Goal: Task Accomplishment & Management: Complete application form

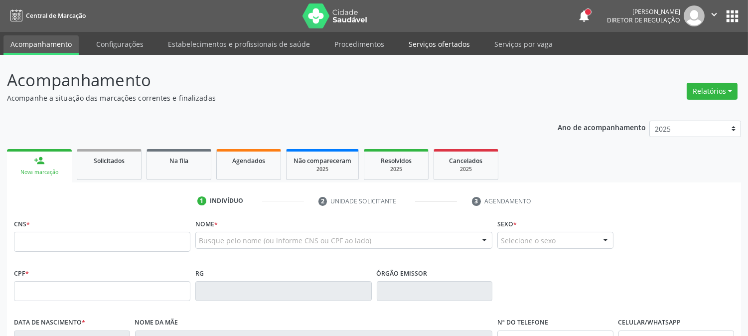
click at [418, 43] on link "Serviços ofertados" at bounding box center [439, 43] width 75 height 17
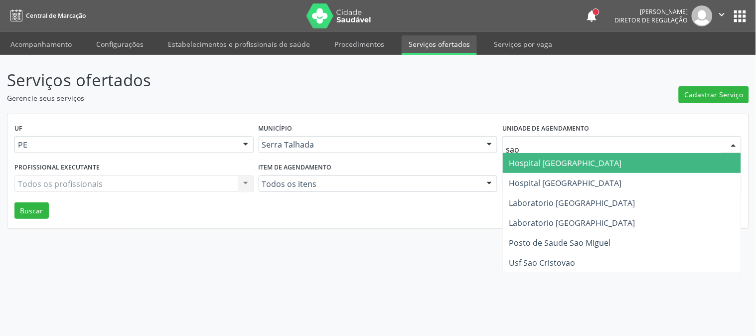
type input "sao f"
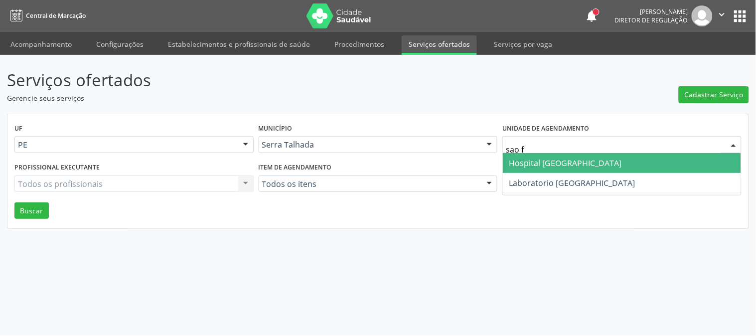
click at [546, 165] on span "Hospital [GEOGRAPHIC_DATA]" at bounding box center [565, 162] width 113 height 11
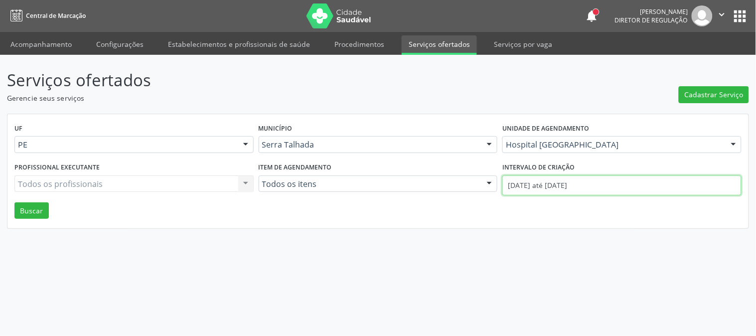
click at [546, 183] on input "[DATE] até [DATE]" at bounding box center [621, 185] width 239 height 20
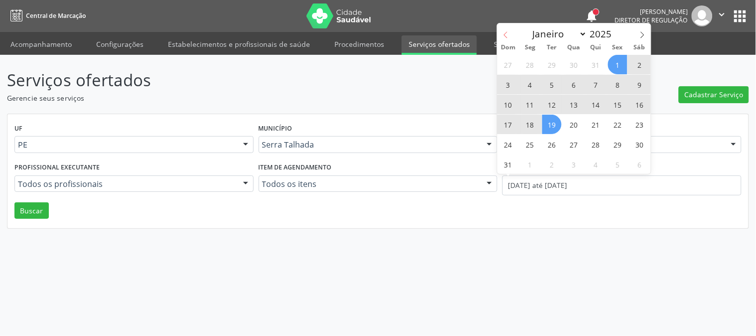
click at [512, 31] on span at bounding box center [505, 31] width 17 height 17
select select "6"
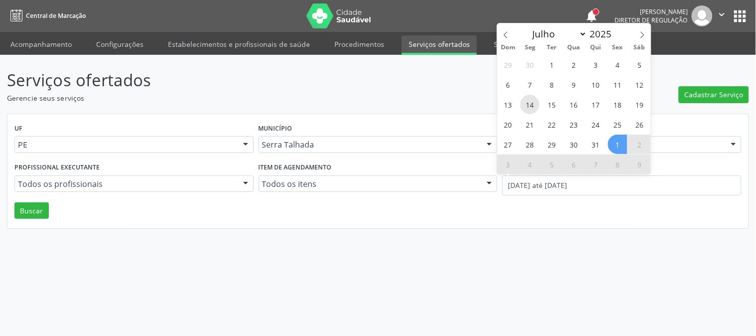
click at [531, 108] on span "14" at bounding box center [529, 104] width 19 height 19
type input "[DATE]"
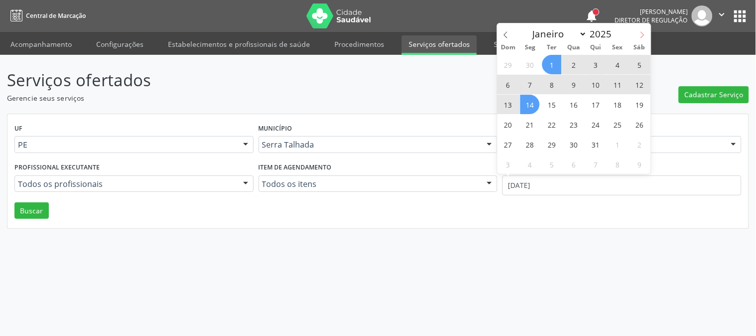
click at [639, 32] on icon at bounding box center [642, 34] width 7 height 7
select select "7"
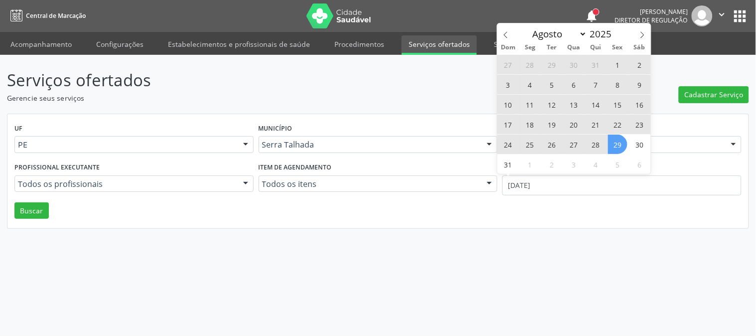
click at [616, 141] on span "29" at bounding box center [617, 144] width 19 height 19
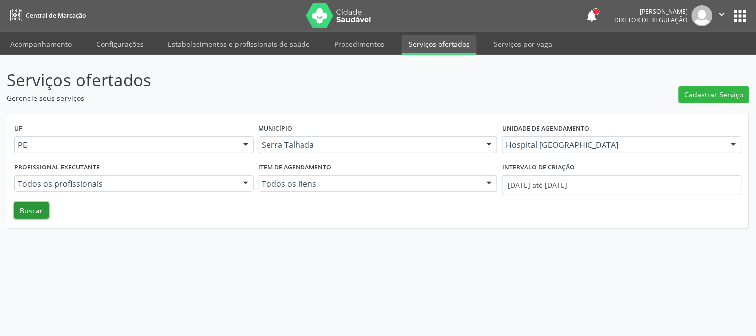
click at [46, 208] on button "Buscar" at bounding box center [31, 210] width 34 height 17
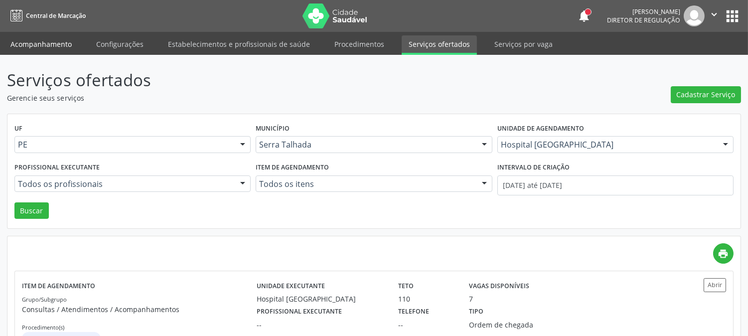
click at [50, 42] on link "Acompanhamento" at bounding box center [40, 43] width 75 height 17
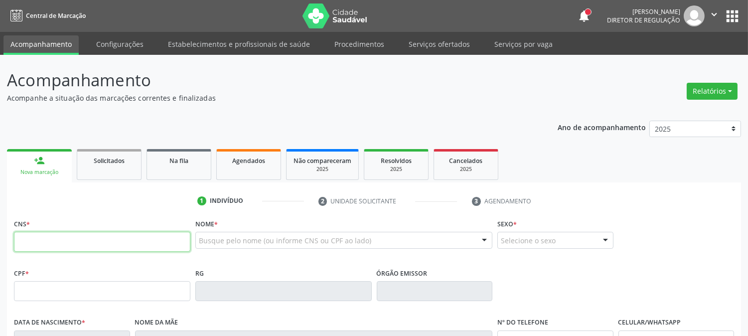
click at [142, 242] on input "text" at bounding box center [102, 242] width 176 height 20
type input "706 4066 1492 9186"
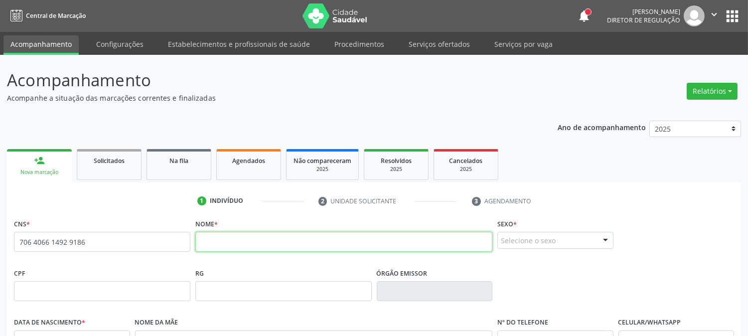
click at [266, 237] on input "text" at bounding box center [343, 242] width 297 height 20
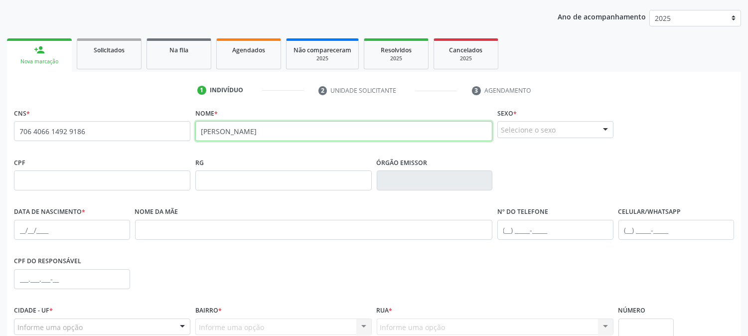
type input "[PERSON_NAME]"
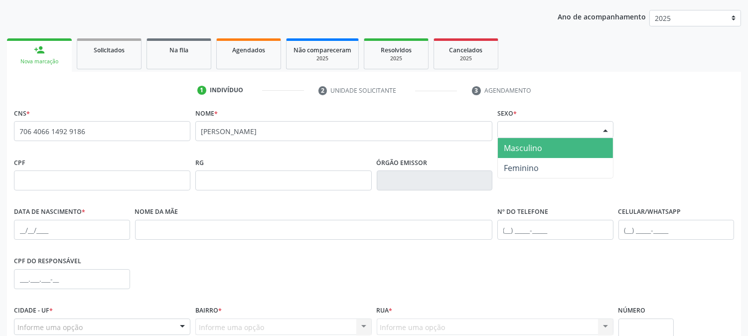
click at [550, 132] on div "Selecione o sexo" at bounding box center [555, 129] width 116 height 17
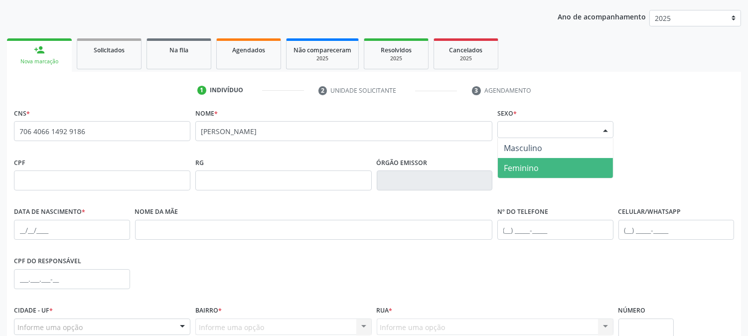
click at [524, 158] on span "Feminino" at bounding box center [555, 168] width 115 height 20
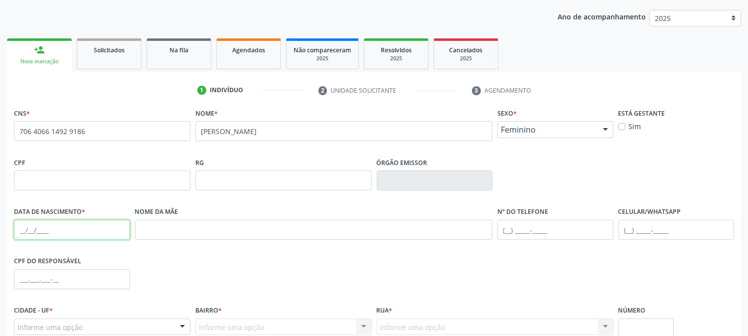
click at [19, 225] on input "text" at bounding box center [72, 230] width 116 height 20
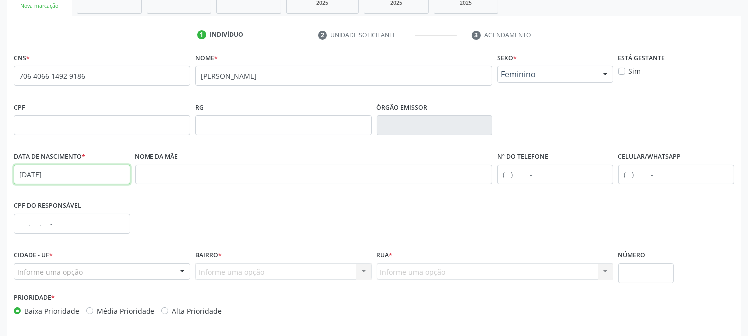
scroll to position [203, 0]
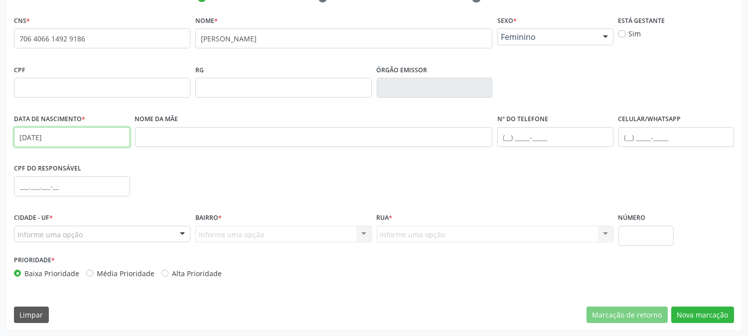
type input "[DATE]"
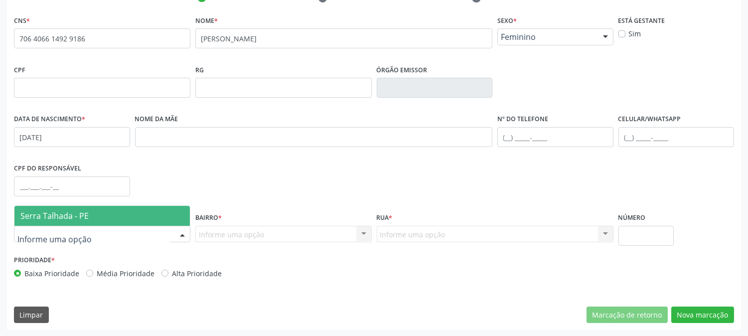
click at [59, 212] on span "Serra Talhada - PE" at bounding box center [54, 215] width 68 height 11
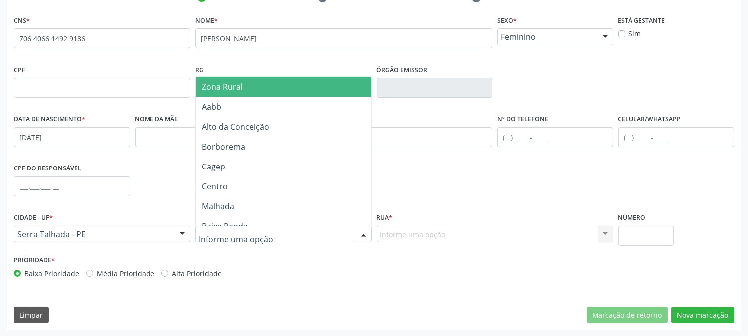
click at [336, 231] on div at bounding box center [283, 234] width 176 height 17
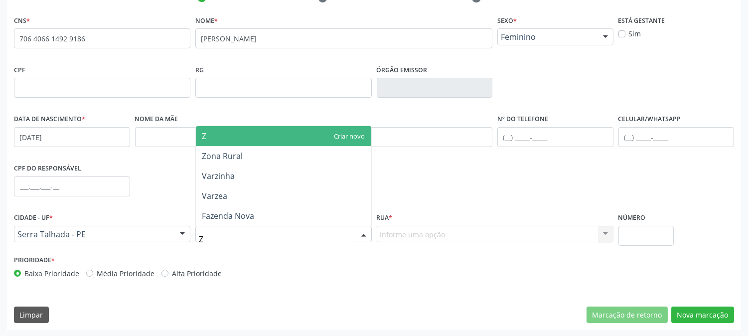
type input "ZO"
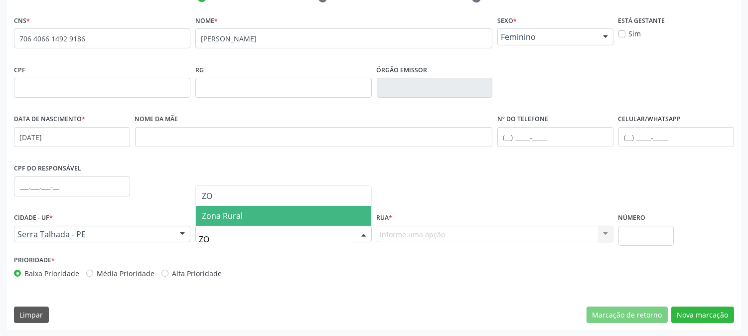
click at [334, 215] on span "Zona Rural" at bounding box center [283, 216] width 175 height 20
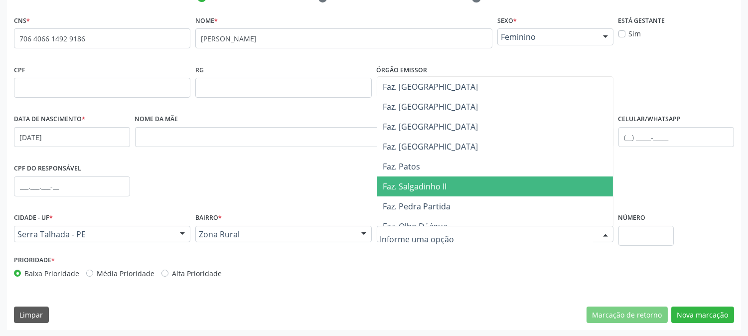
scroll to position [166, 0]
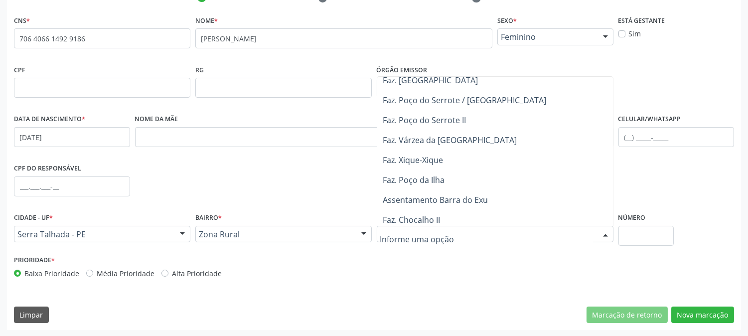
click at [422, 178] on span "Faz. Poço da Ilha" at bounding box center [414, 179] width 62 height 11
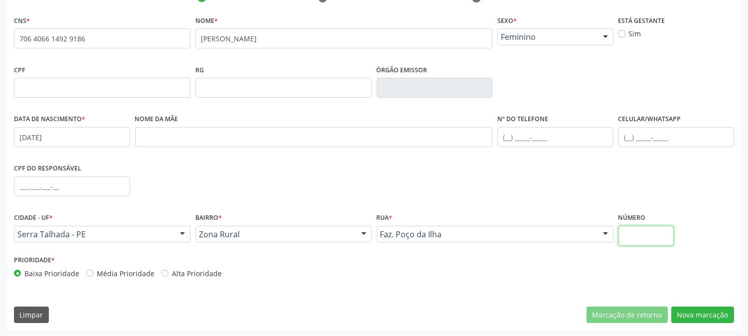
click at [628, 236] on input "text" at bounding box center [645, 236] width 55 height 20
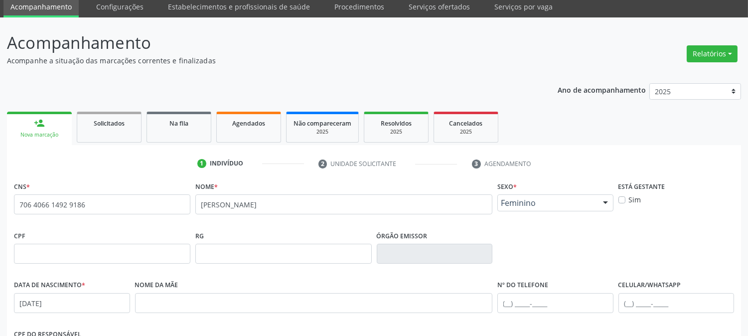
scroll to position [203, 0]
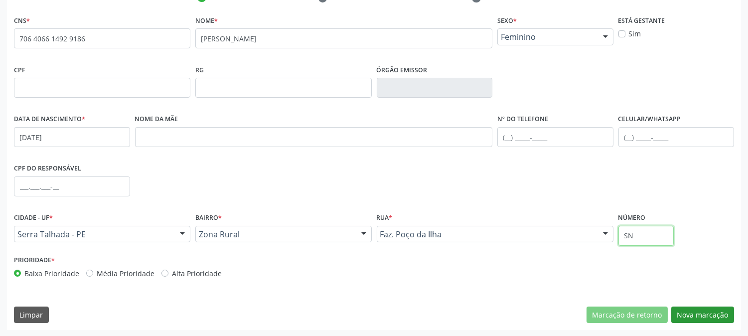
type input "SN"
click at [713, 314] on button "Nova marcação" at bounding box center [702, 314] width 63 height 17
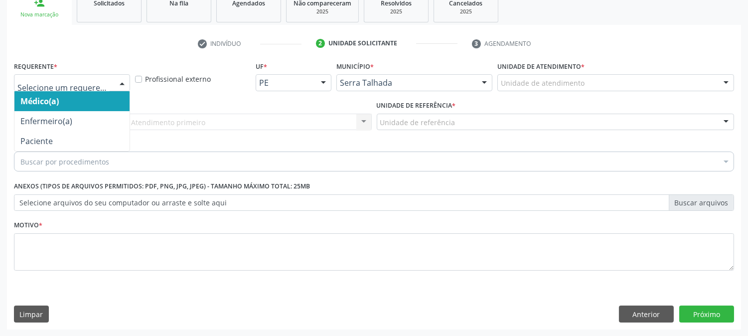
click at [118, 76] on div at bounding box center [122, 83] width 15 height 17
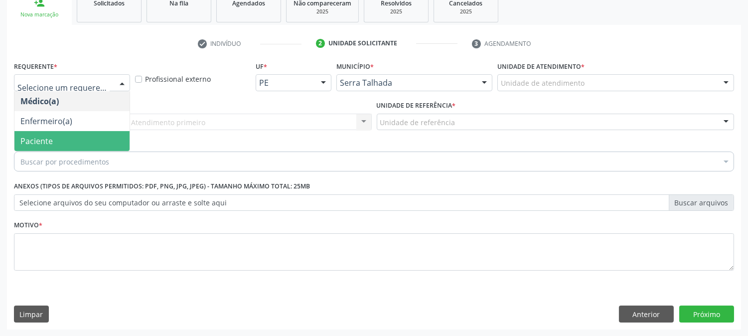
click at [79, 131] on span "Paciente" at bounding box center [71, 141] width 115 height 20
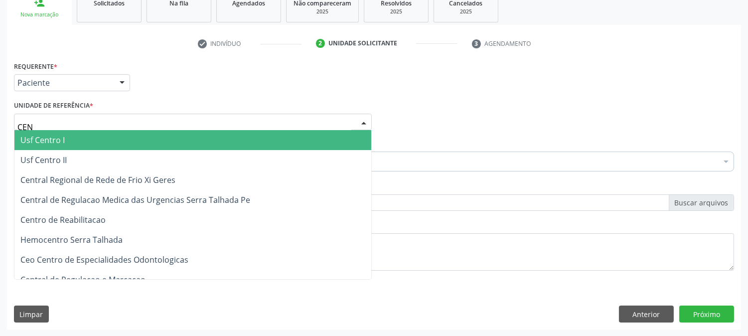
type input "CENT"
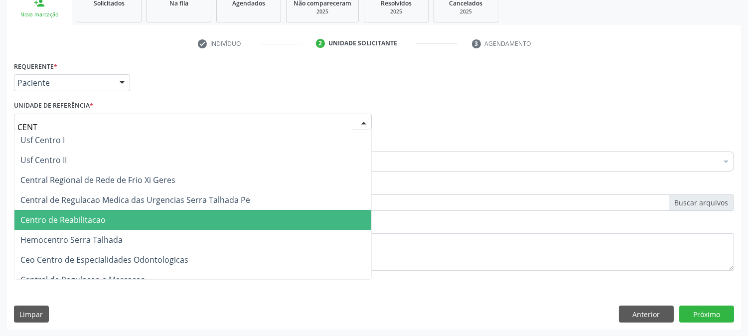
click at [107, 214] on span "Centro de Reabilitacao" at bounding box center [192, 220] width 357 height 20
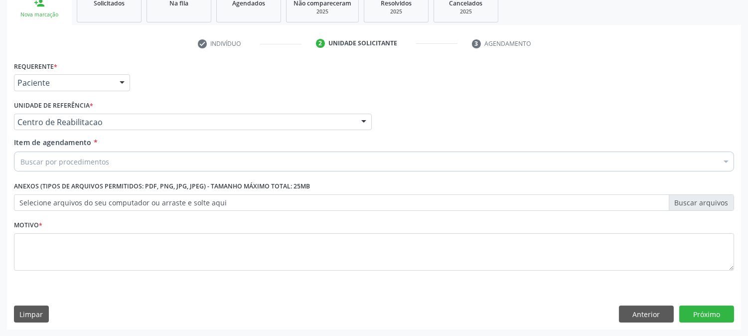
click at [110, 161] on div "Buscar por procedimentos" at bounding box center [374, 161] width 720 height 20
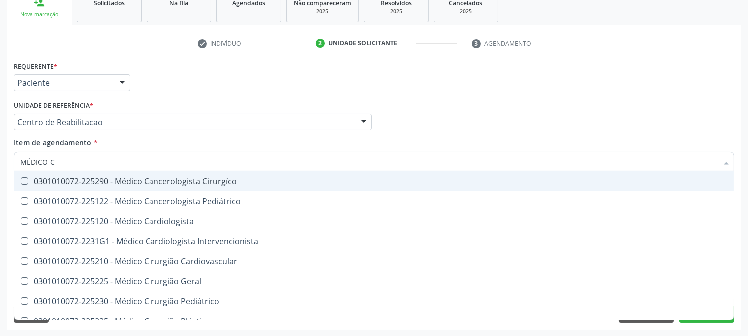
type input "MÉDICO CI"
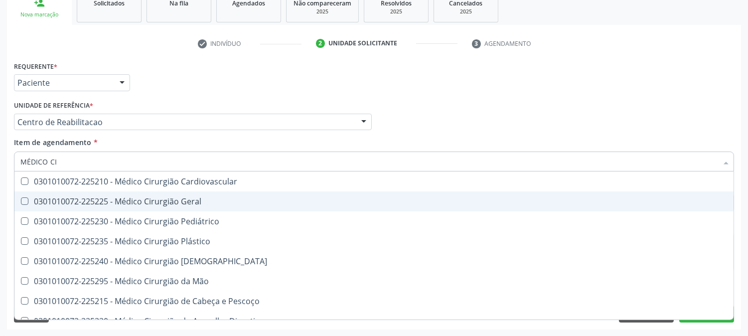
click at [26, 205] on span "0301010072-225225 - Médico Cirurgião Geral" at bounding box center [373, 201] width 719 height 20
checkbox Geral "true"
click at [0, 205] on div "Acompanhamento Acompanhe a situação das marcações correntes e finalizadas Relat…" at bounding box center [374, 116] width 748 height 439
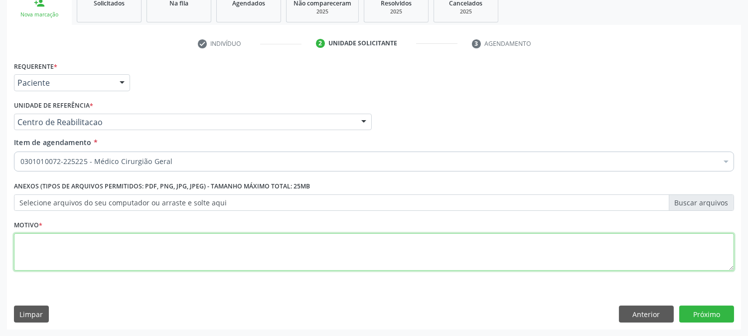
click at [34, 241] on textarea at bounding box center [374, 252] width 720 height 38
type textarea "."
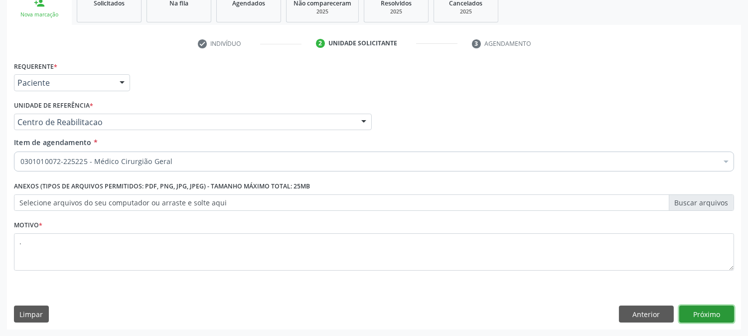
click at [686, 310] on button "Próximo" at bounding box center [706, 313] width 55 height 17
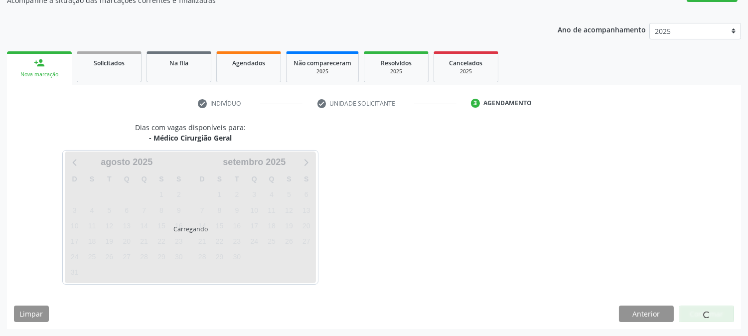
scroll to position [97, 0]
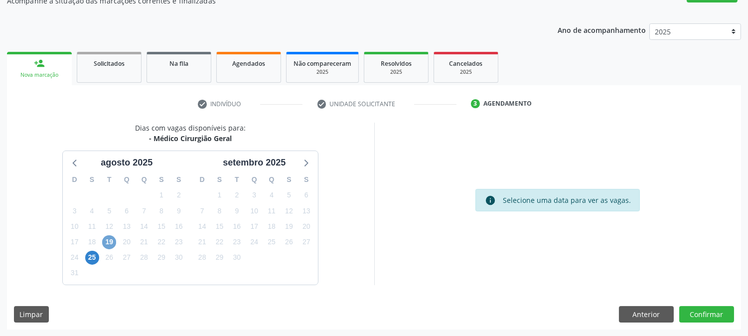
click at [108, 241] on span "19" at bounding box center [109, 242] width 14 height 14
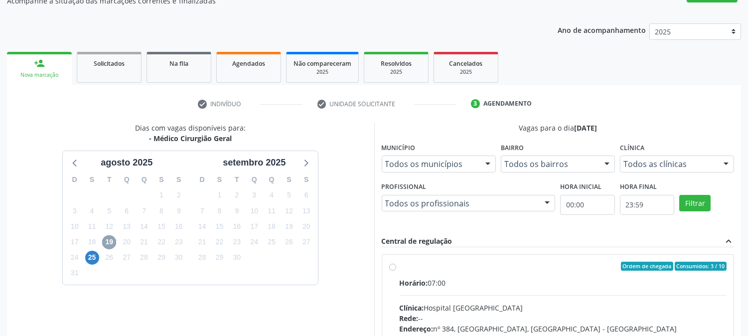
scroll to position [241, 0]
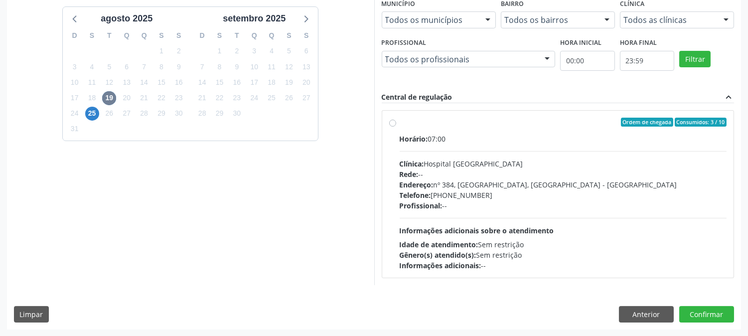
click at [551, 177] on div "Rede: --" at bounding box center [563, 174] width 327 height 10
click at [396, 127] on input "Ordem de chegada Consumidos: 3 / 10 Horário: 07:00 Clínica: Hospital [GEOGRAPHI…" at bounding box center [392, 122] width 7 height 9
radio input "true"
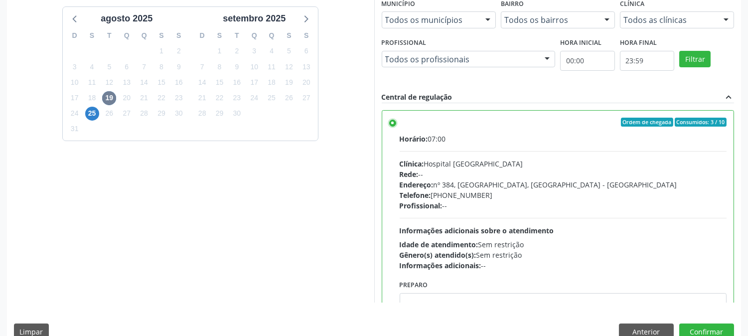
scroll to position [259, 0]
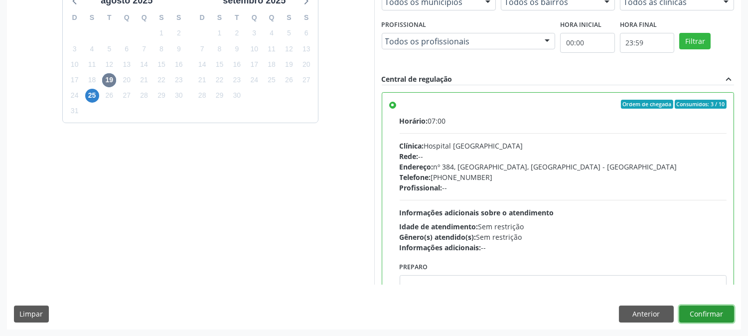
click at [710, 317] on button "Confirmar" at bounding box center [706, 313] width 55 height 17
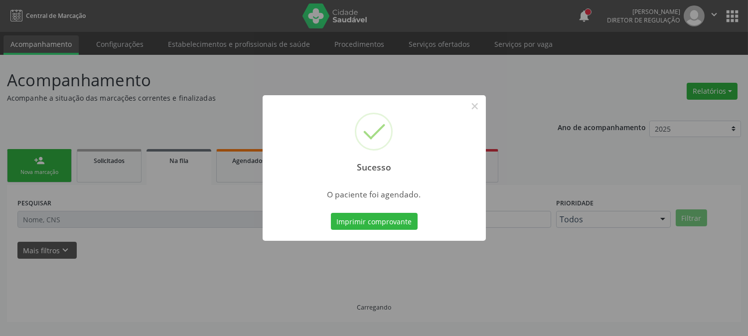
scroll to position [0, 0]
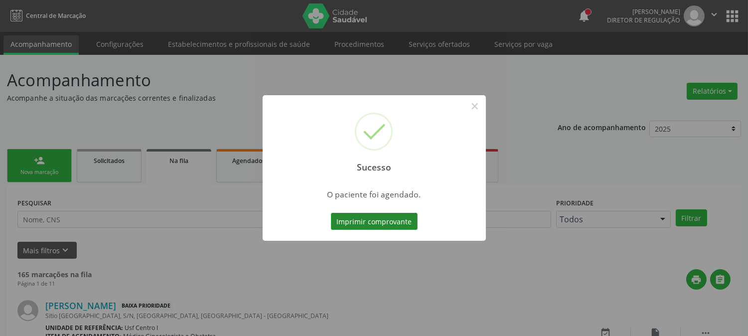
click at [400, 222] on button "Imprimir comprovante" at bounding box center [374, 221] width 87 height 17
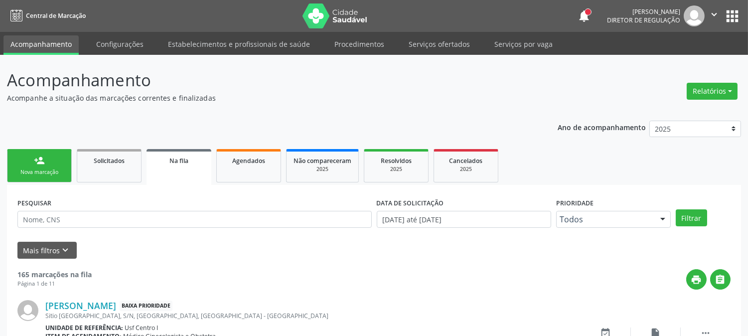
click at [58, 149] on link "person_add Nova marcação" at bounding box center [39, 165] width 65 height 33
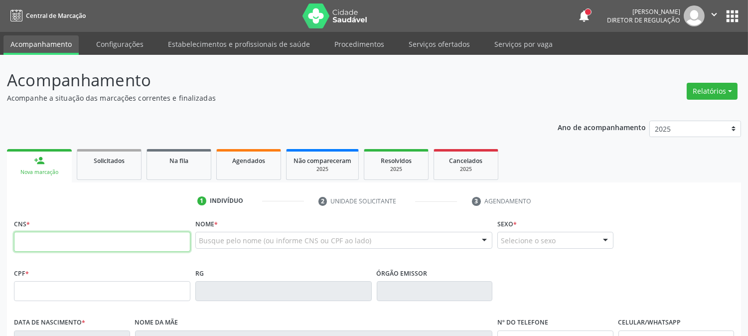
click at [108, 234] on input "text" at bounding box center [102, 242] width 176 height 20
type input "701 8062 0961 5878"
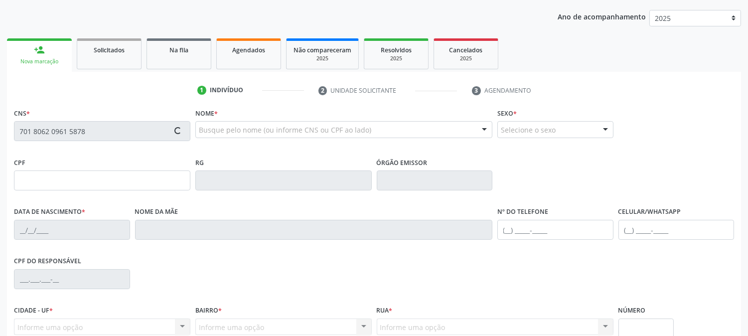
scroll to position [166, 0]
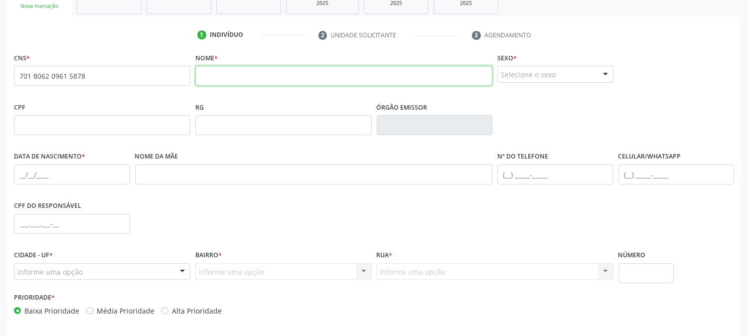
click at [254, 75] on input "text" at bounding box center [343, 76] width 297 height 20
type input "[US_STATE][PERSON_NAME]"
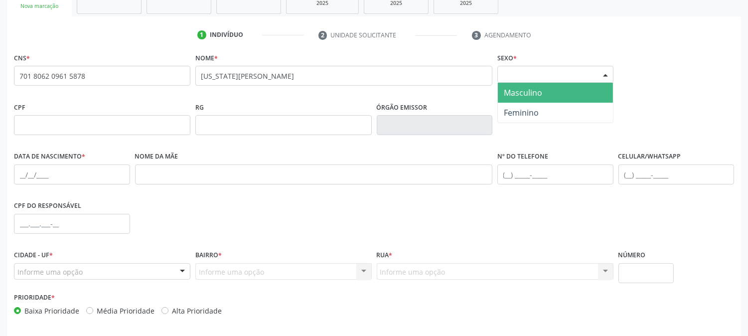
click at [543, 75] on div "Selecione o sexo" at bounding box center [555, 74] width 116 height 17
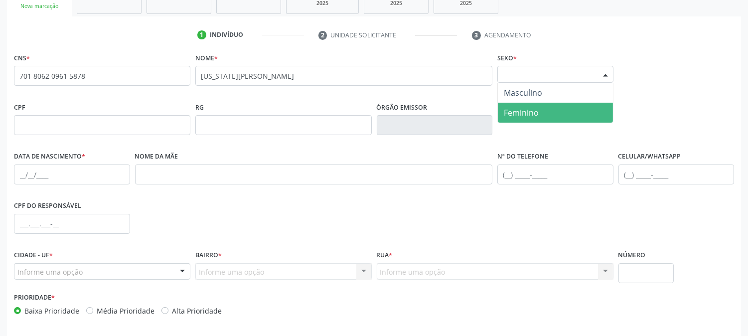
click at [525, 103] on span "Feminino" at bounding box center [555, 113] width 115 height 20
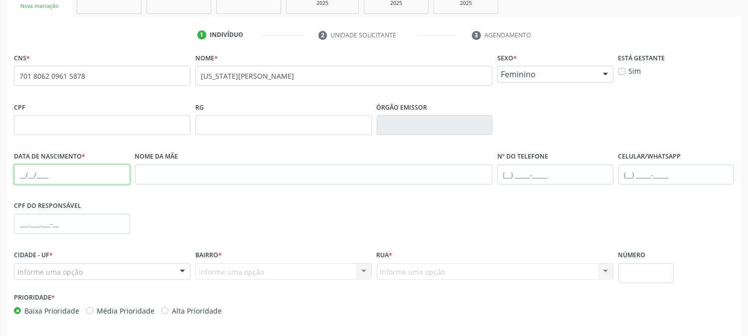
click at [17, 176] on input "text" at bounding box center [72, 174] width 116 height 20
type input "[DATE]"
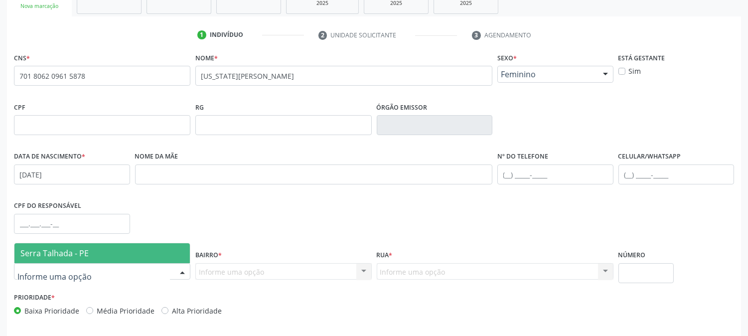
click at [76, 243] on div "Serra Talhada - PE Nenhum resultado encontrado para: " " Nenhuma opção encontra…" at bounding box center [102, 253] width 176 height 20
click at [74, 248] on span "Serra Talhada - PE" at bounding box center [54, 253] width 68 height 11
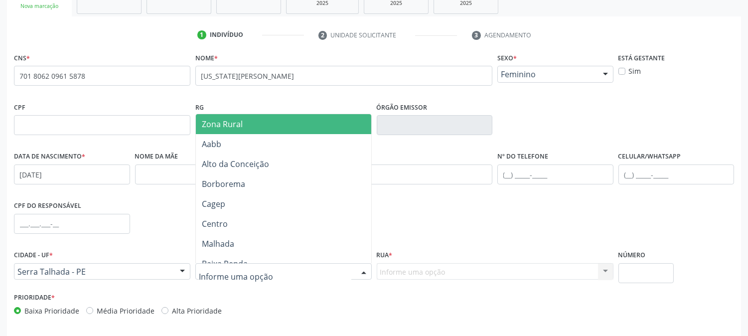
click at [276, 276] on div at bounding box center [283, 271] width 176 height 17
type input "Z"
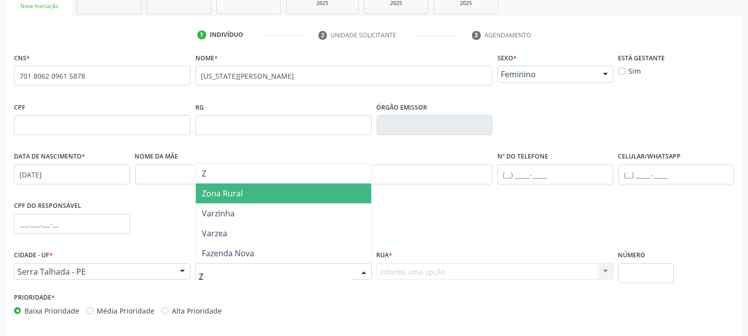
click at [272, 200] on span "Zona Rural" at bounding box center [283, 193] width 175 height 20
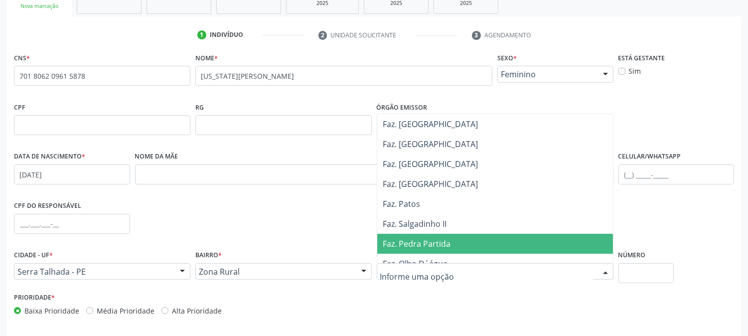
scroll to position [221, 0]
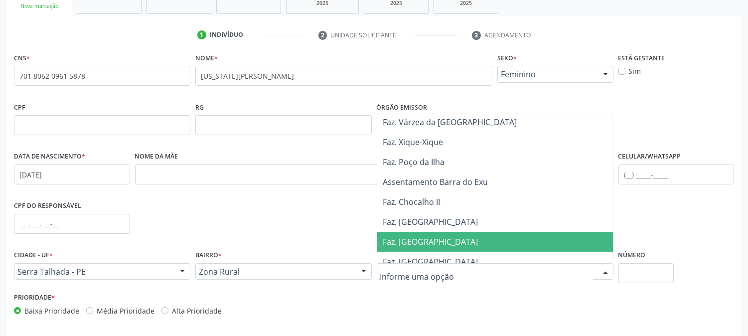
click at [417, 241] on span "Faz. [GEOGRAPHIC_DATA]" at bounding box center [430, 241] width 95 height 11
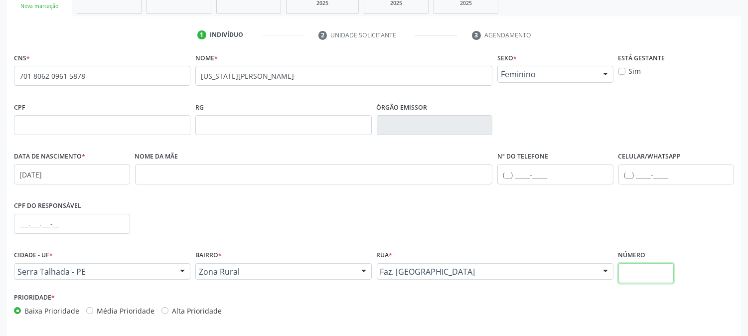
click at [632, 272] on input "text" at bounding box center [645, 273] width 55 height 20
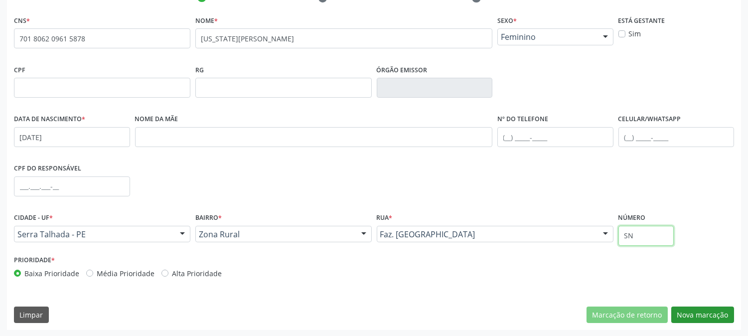
type input "SN"
click at [684, 306] on button "Nova marcação" at bounding box center [702, 314] width 63 height 17
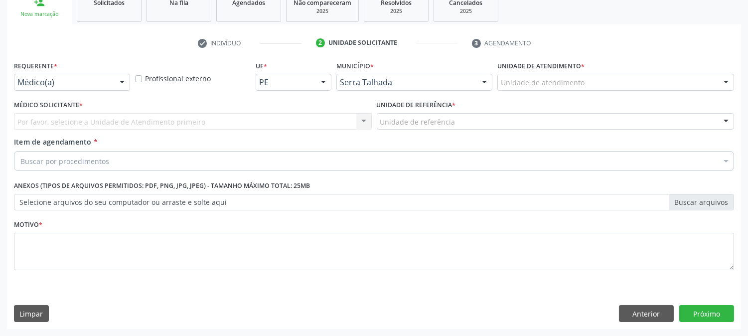
scroll to position [157, 0]
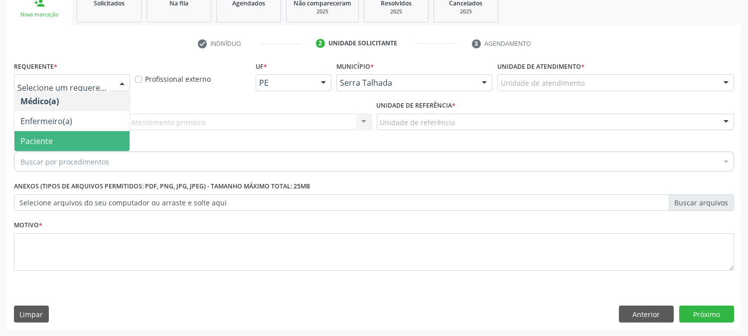
click at [83, 136] on span "Paciente" at bounding box center [71, 141] width 115 height 20
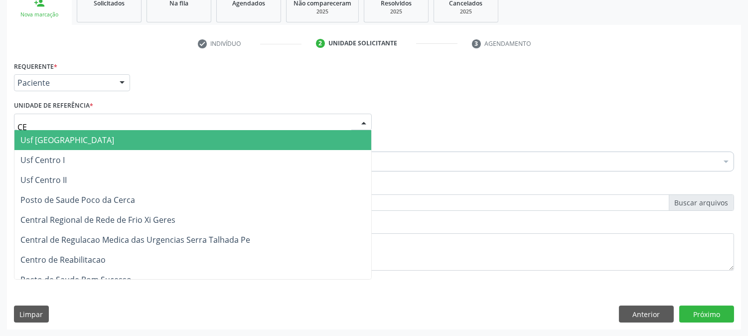
type input "CEN"
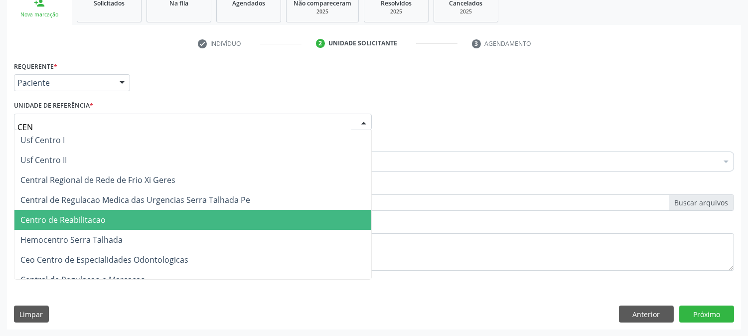
click at [74, 212] on span "Centro de Reabilitacao" at bounding box center [192, 220] width 357 height 20
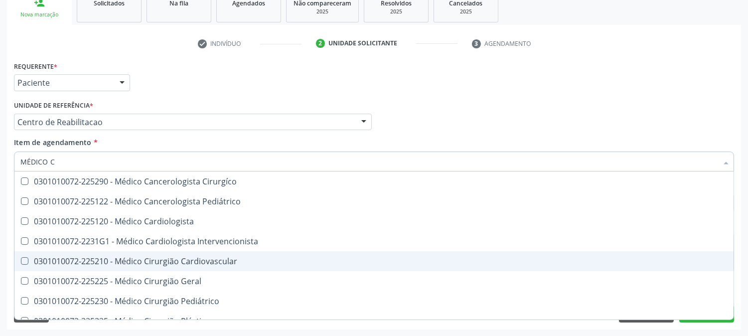
type input "MÉDICO CI"
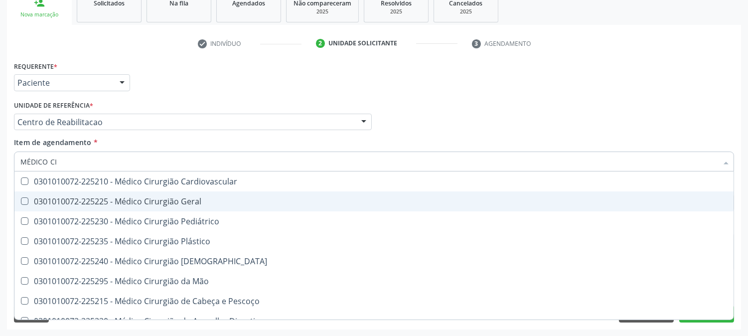
click at [193, 200] on div "0301010072-225225 - Médico Cirurgião Geral" at bounding box center [373, 201] width 707 height 8
checkbox Geral "true"
click at [5, 200] on div "Acompanhamento Acompanhe a situação das marcações correntes e finalizadas Relat…" at bounding box center [374, 116] width 748 height 439
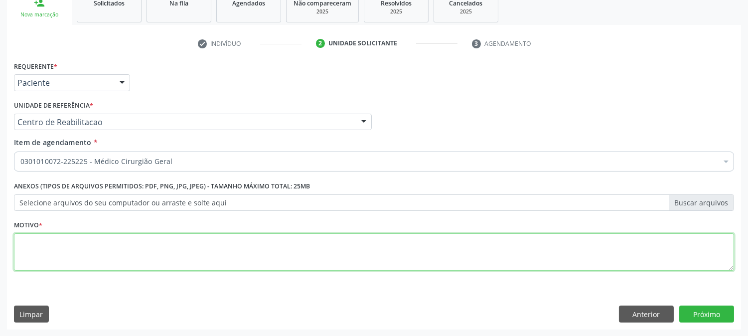
click at [116, 250] on textarea at bounding box center [374, 252] width 720 height 38
type textarea "."
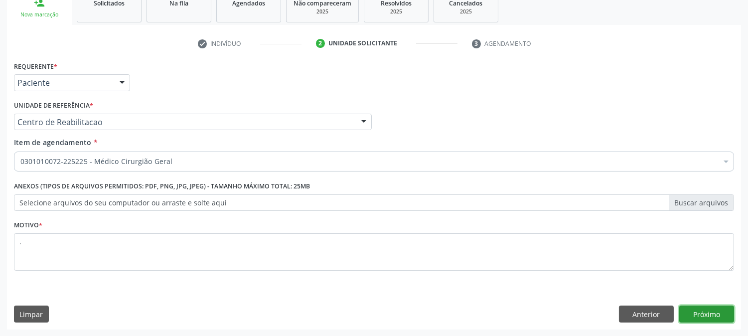
click at [700, 319] on button "Próximo" at bounding box center [706, 313] width 55 height 17
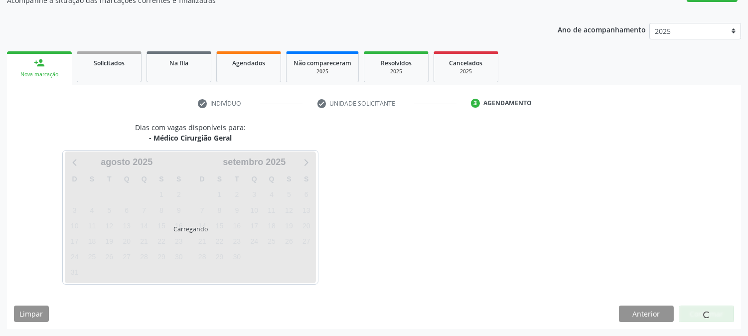
scroll to position [97, 0]
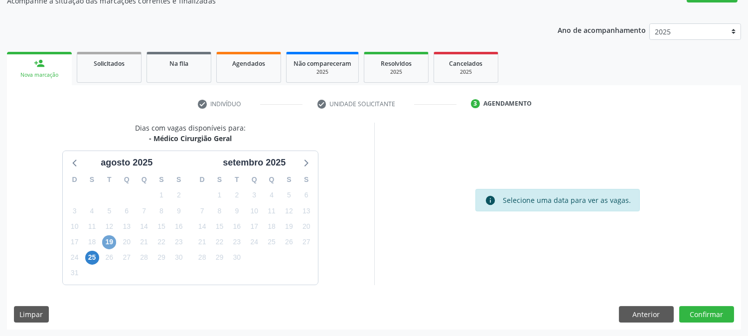
click at [113, 240] on span "19" at bounding box center [109, 242] width 14 height 14
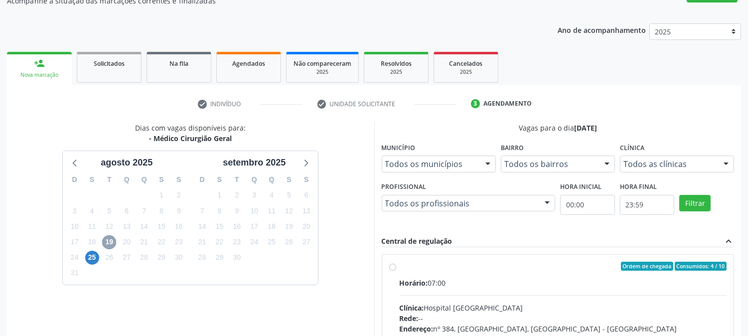
scroll to position [241, 0]
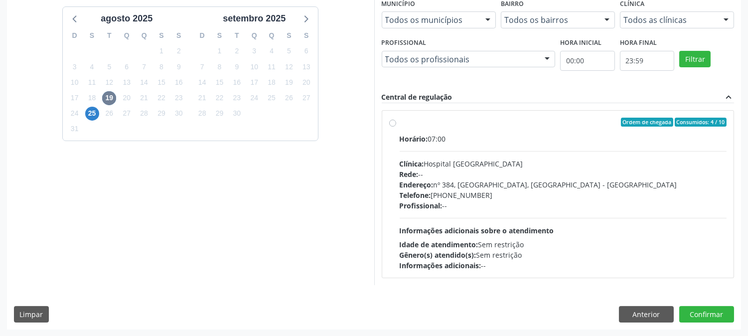
click at [471, 203] on div "Profissional: --" at bounding box center [563, 205] width 327 height 10
click at [396, 127] on input "Ordem de chegada Consumidos: 4 / 10 Horário: 07:00 Clínica: Hospital [GEOGRAPHI…" at bounding box center [392, 122] width 7 height 9
radio input "true"
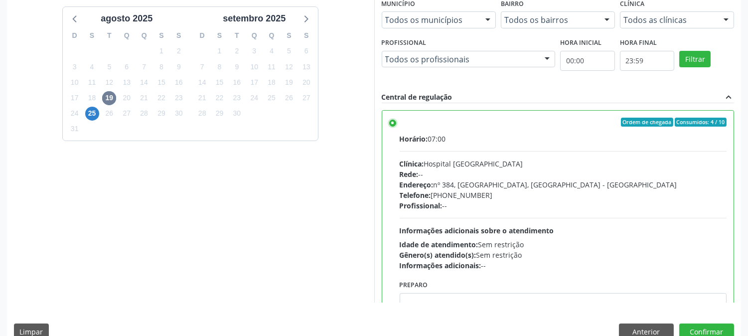
scroll to position [259, 0]
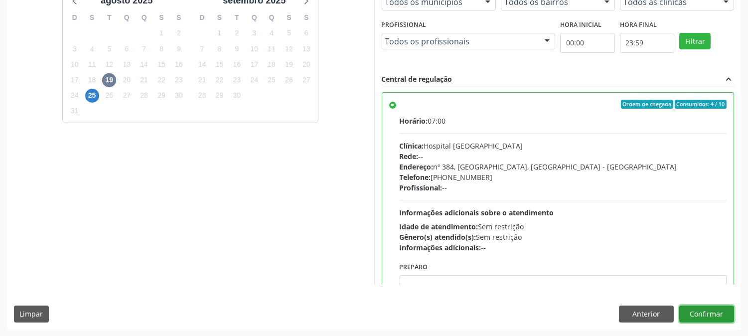
click at [697, 311] on button "Confirmar" at bounding box center [706, 313] width 55 height 17
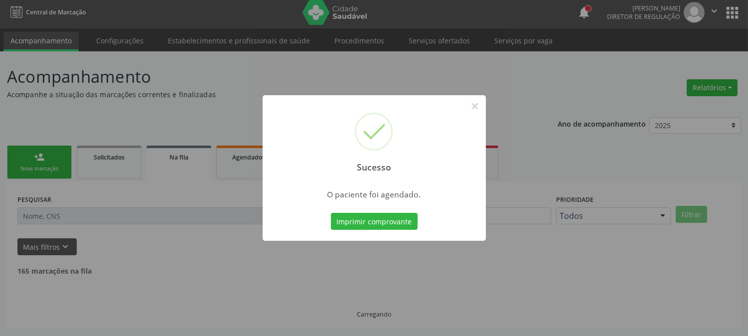
scroll to position [0, 0]
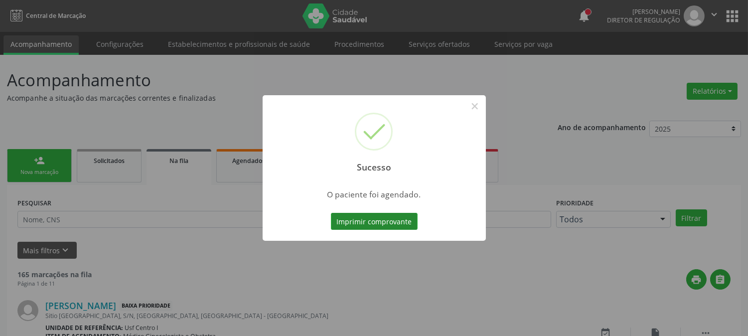
click at [364, 213] on button "Imprimir comprovante" at bounding box center [374, 221] width 87 height 17
